Goal: Information Seeking & Learning: Find specific page/section

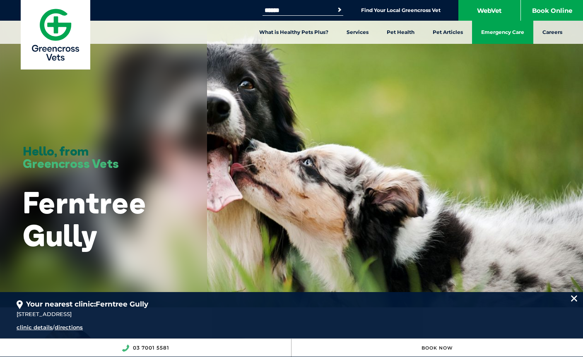
click at [510, 31] on link "Emergency Care" at bounding box center [502, 32] width 61 height 23
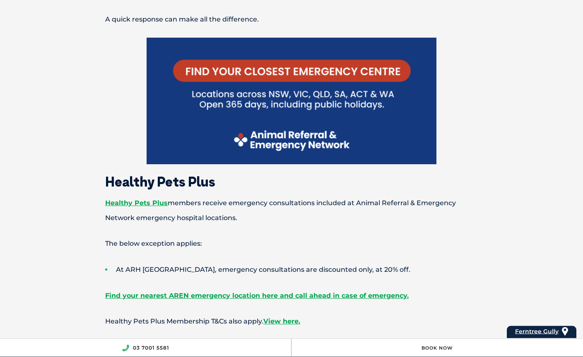
scroll to position [356, 0]
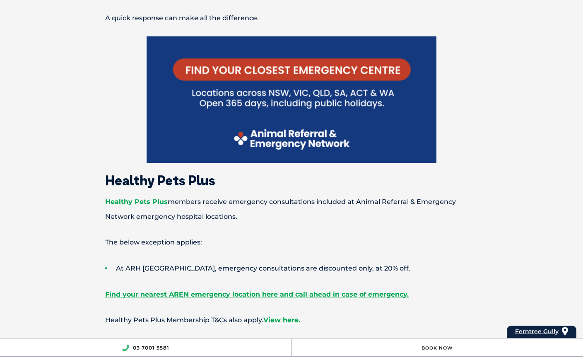
click at [142, 206] on link "Healthy Pets Plus" at bounding box center [136, 202] width 63 height 8
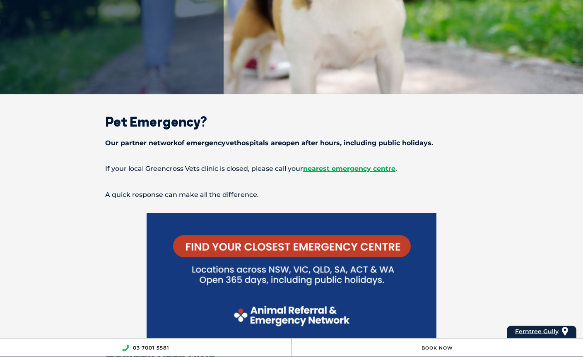
scroll to position [180, 0]
click at [369, 173] on span "nearest emergency centre" at bounding box center [349, 169] width 92 height 8
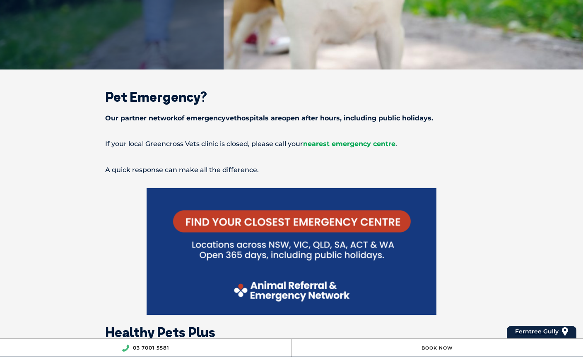
scroll to position [207, 0]
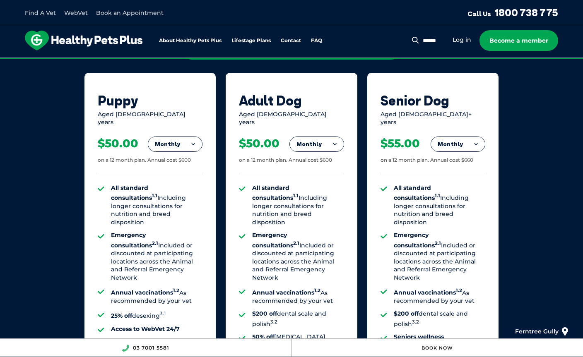
scroll to position [546, 0]
